Goal: Task Accomplishment & Management: Complete application form

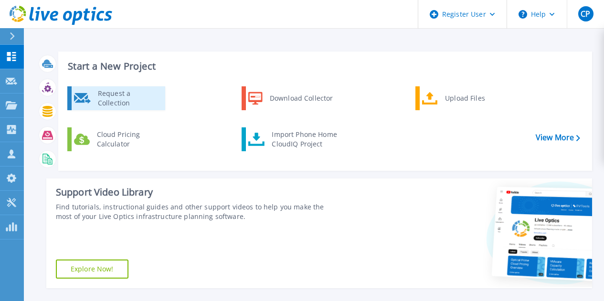
click at [132, 101] on div "Request a Collection" at bounding box center [128, 98] width 70 height 19
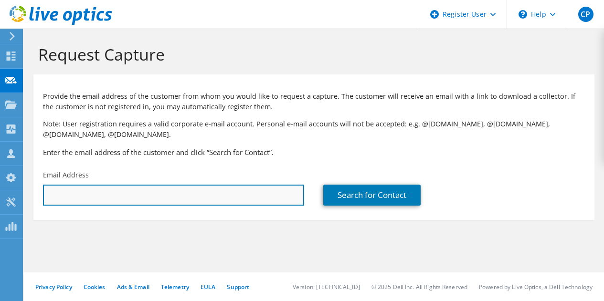
click at [194, 198] on input "text" at bounding box center [173, 195] width 261 height 21
drag, startPoint x: 138, startPoint y: 202, endPoint x: 0, endPoint y: 214, distance: 138.5
click at [0, 214] on div "CP Dell User Caroline Parsons Caroline.Parsons@dell.com Dell My Profile Log Out…" at bounding box center [302, 150] width 604 height 301
drag, startPoint x: 94, startPoint y: 199, endPoint x: 0, endPoint y: 193, distance: 93.8
click at [0, 193] on div "CP Dell User Caroline Parsons Caroline.Parsons@dell.com Dell My Profile Log Out…" at bounding box center [302, 150] width 604 height 301
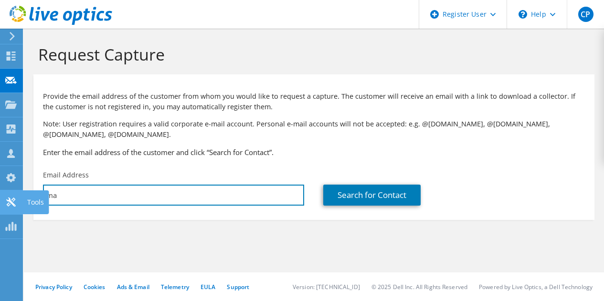
type input "m"
paste input "mark.bolinsky@intersystems.com"
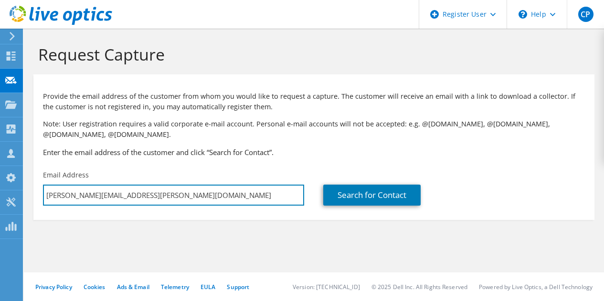
type input "mark.bolinsky@intersystems.com"
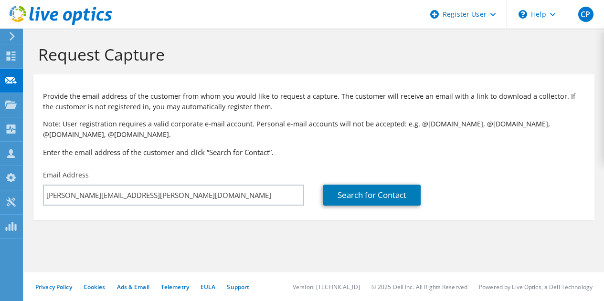
click at [293, 226] on section "Request Capture Provide the email address of the customer from whom you would l…" at bounding box center [314, 148] width 580 height 239
click at [356, 201] on link "Search for Contact" at bounding box center [371, 195] width 97 height 21
type input "INTERSYSTEMS"
type input "Mark"
type input "Bolinsky"
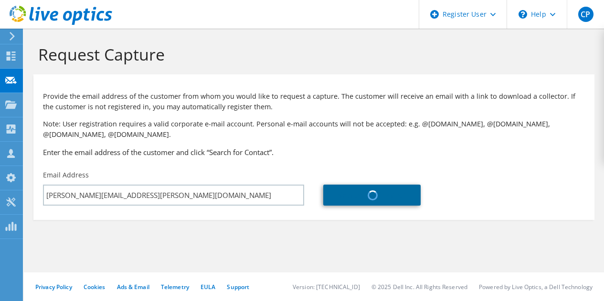
type input "United States"
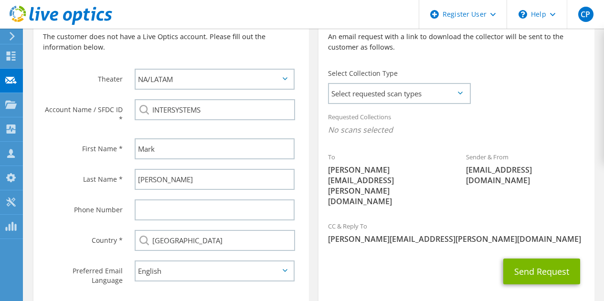
scroll to position [233, 0]
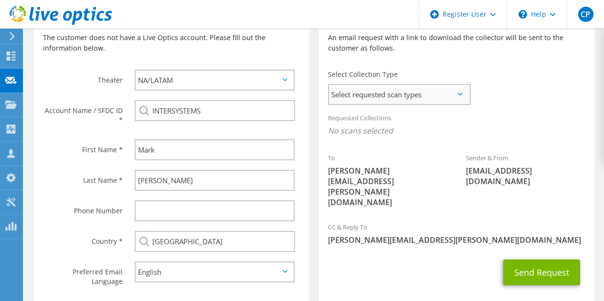
click at [416, 92] on span "Select requested scan types" at bounding box center [399, 94] width 140 height 19
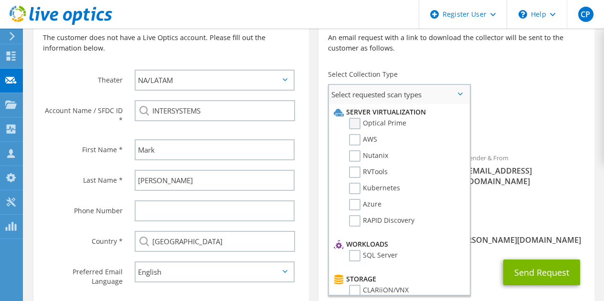
click at [369, 126] on label "Optical Prime" at bounding box center [377, 123] width 57 height 11
click at [0, 0] on input "Optical Prime" at bounding box center [0, 0] width 0 height 0
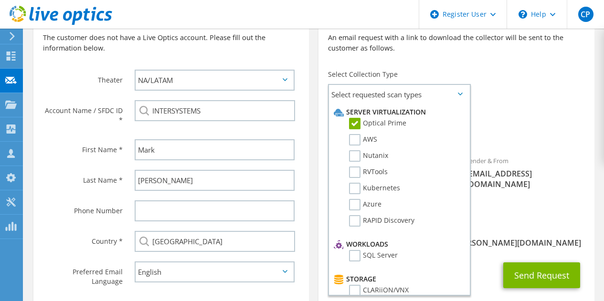
click at [527, 220] on div "CC & Reply To Caroline.Parsons@dell.com" at bounding box center [455, 236] width 275 height 33
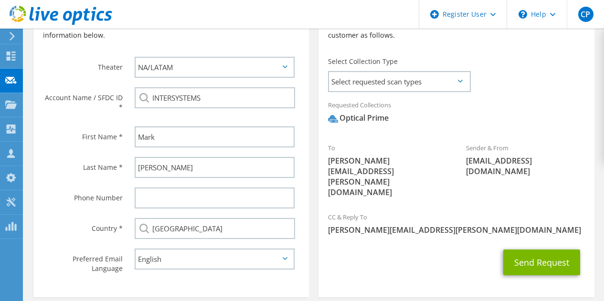
scroll to position [246, 0]
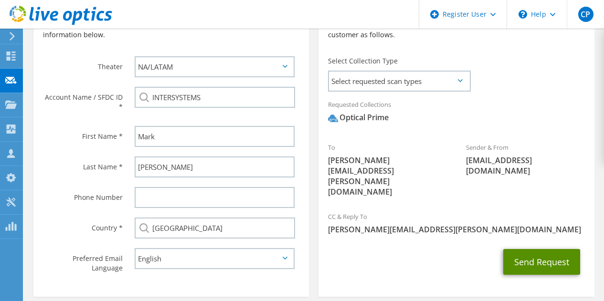
click at [529, 249] on button "Send Request" at bounding box center [541, 262] width 77 height 26
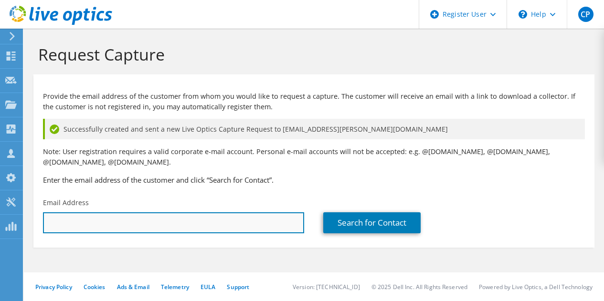
click at [110, 222] on input "text" at bounding box center [173, 222] width 261 height 21
paste input "Gary.Lake@intersystems.com"
type input "Gary.Lake@intersystems.com"
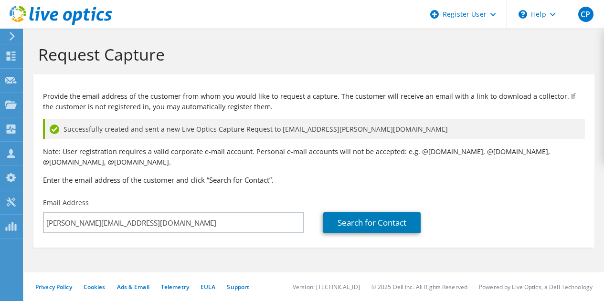
click at [326, 191] on div "Provide the email address of the customer from whom you would like to request a…" at bounding box center [313, 136] width 561 height 114
click at [373, 223] on link "Search for Contact" at bounding box center [371, 222] width 97 height 21
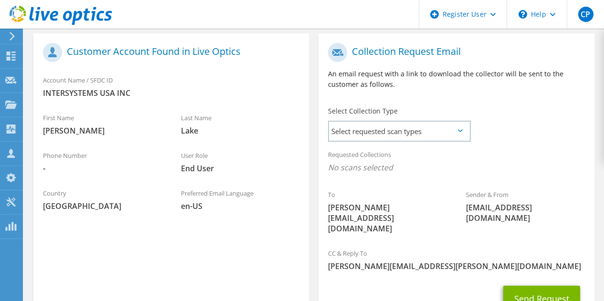
scroll to position [228, 0]
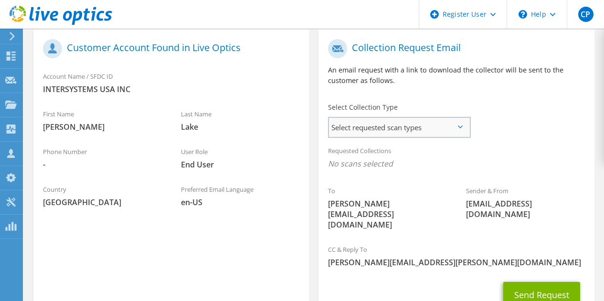
click at [381, 130] on span "Select requested scan types" at bounding box center [399, 127] width 140 height 19
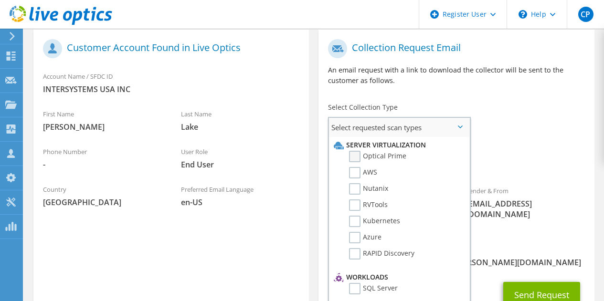
click at [357, 159] on label "Optical Prime" at bounding box center [377, 156] width 57 height 11
click at [0, 0] on input "Optical Prime" at bounding box center [0, 0] width 0 height 0
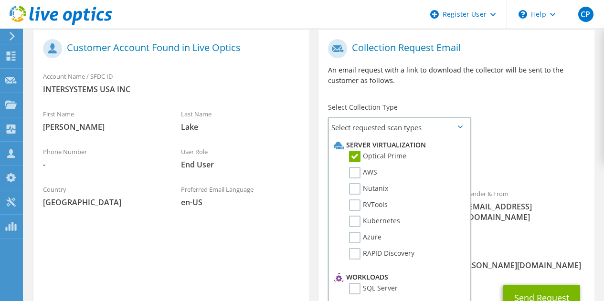
click at [543, 141] on div "To Gary.Lake@intersystems.com Sender & From liveoptics@liveoptics.com" at bounding box center [455, 138] width 275 height 208
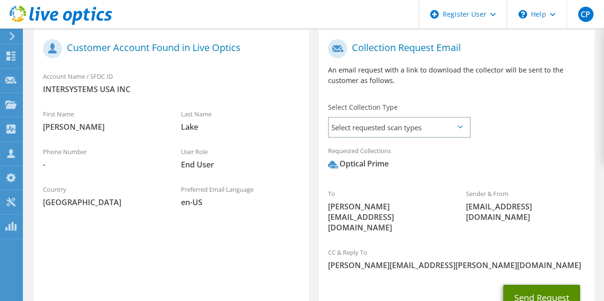
click at [541, 285] on button "Send Request" at bounding box center [541, 298] width 77 height 26
